Goal: Entertainment & Leisure: Consume media (video, audio)

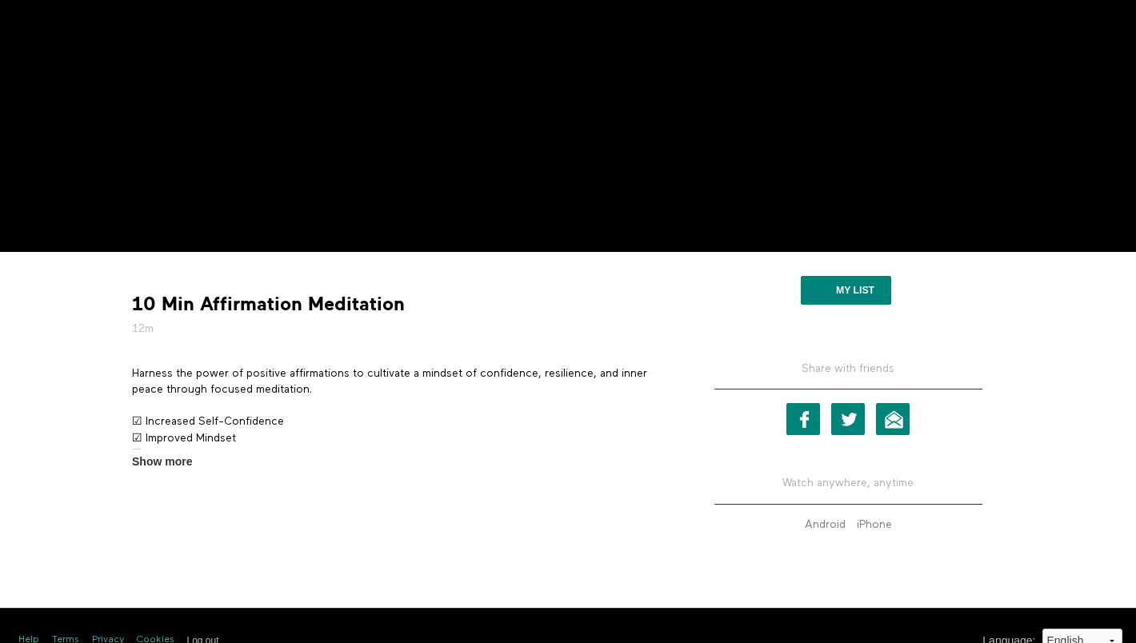
scroll to position [305, 0]
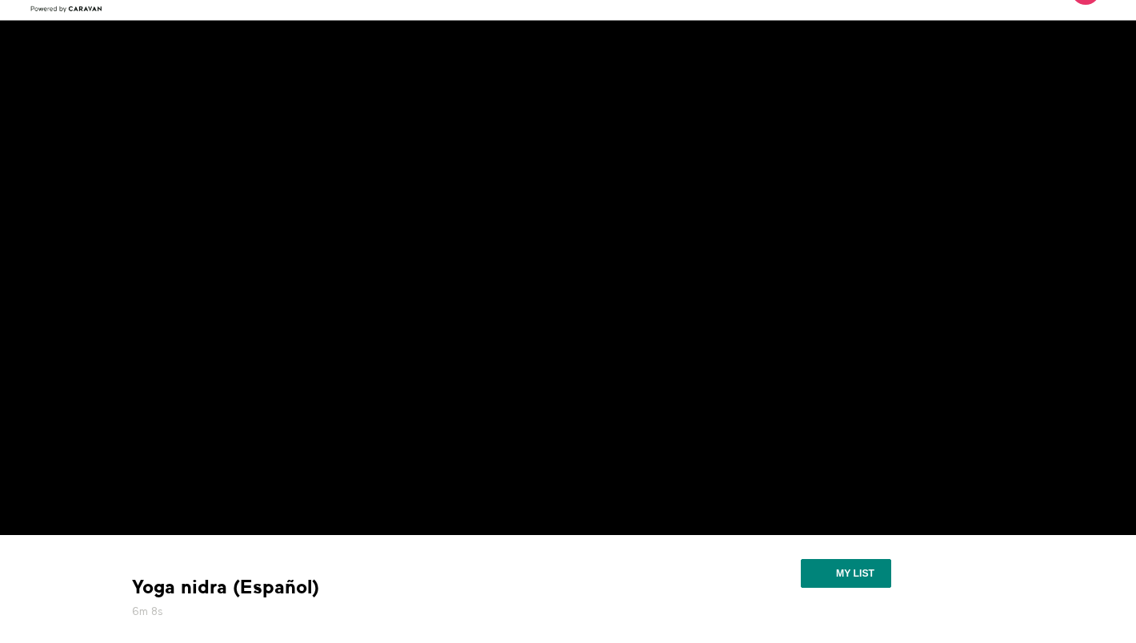
scroll to position [76, 0]
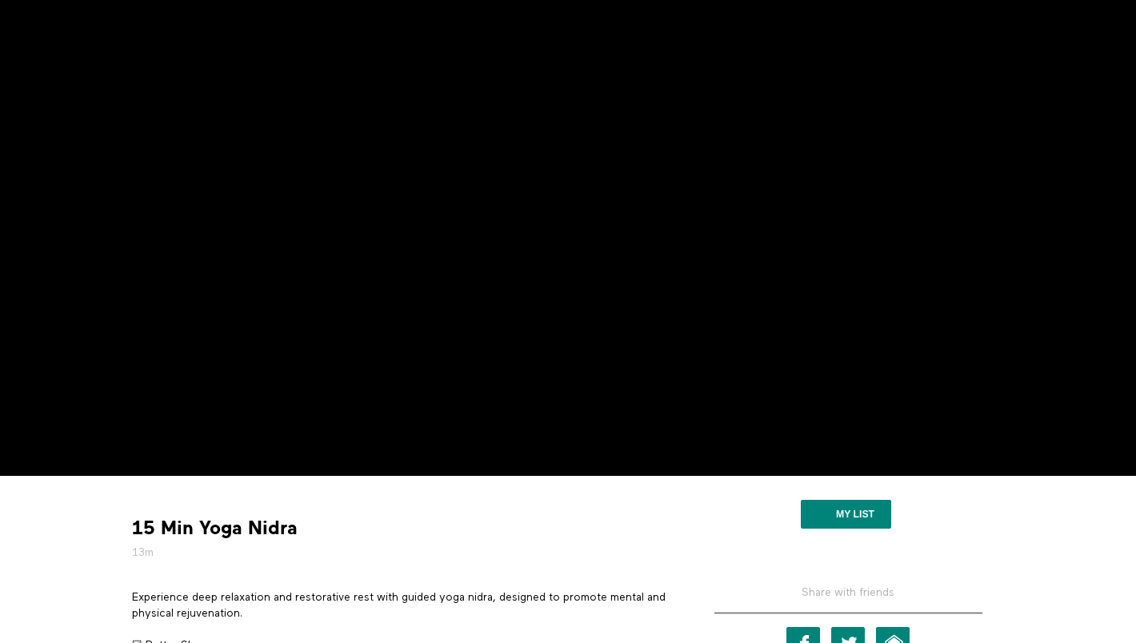
scroll to position [129, 0]
